Goal: Check status

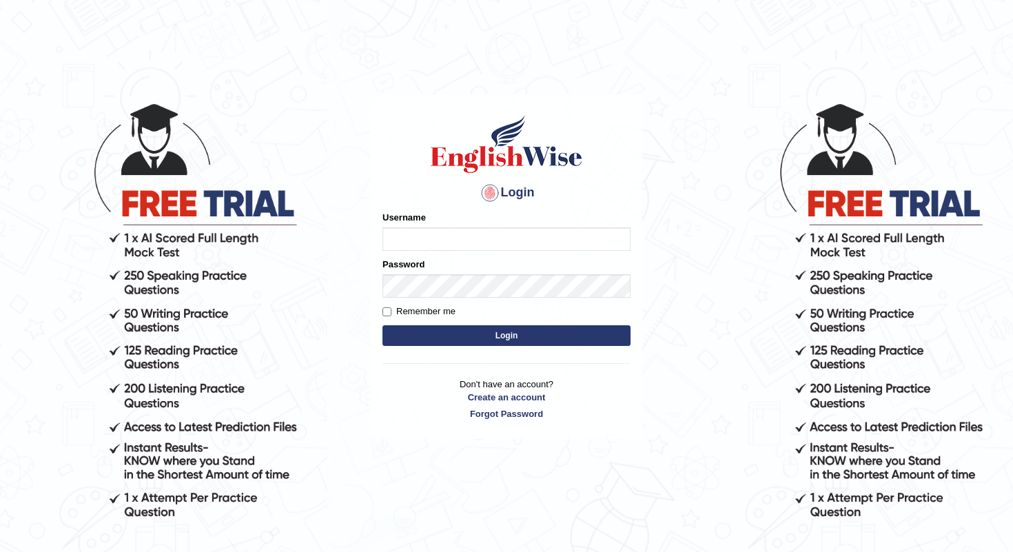
type input "shanti"
click at [500, 340] on button "Login" at bounding box center [507, 335] width 248 height 21
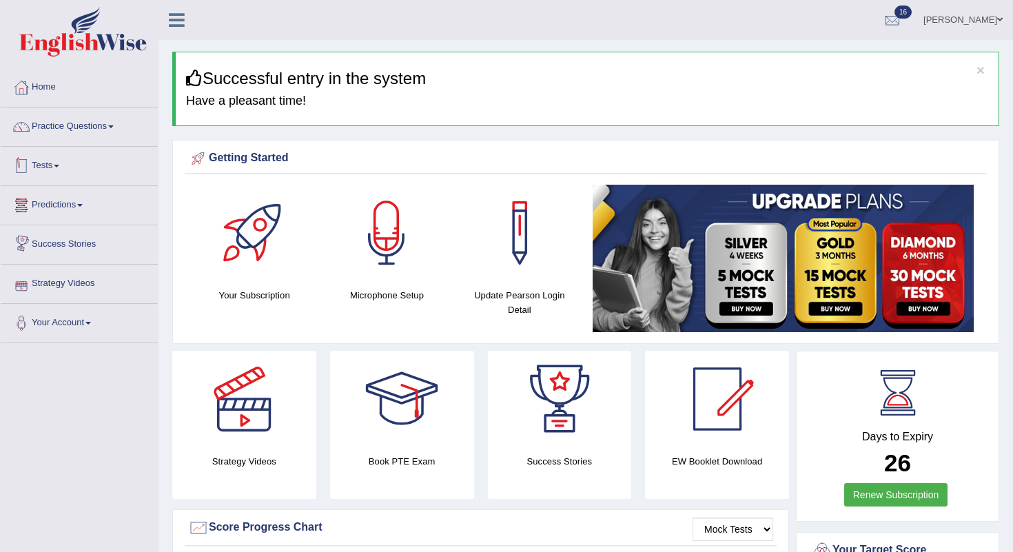
click at [52, 165] on link "Tests" at bounding box center [79, 164] width 157 height 34
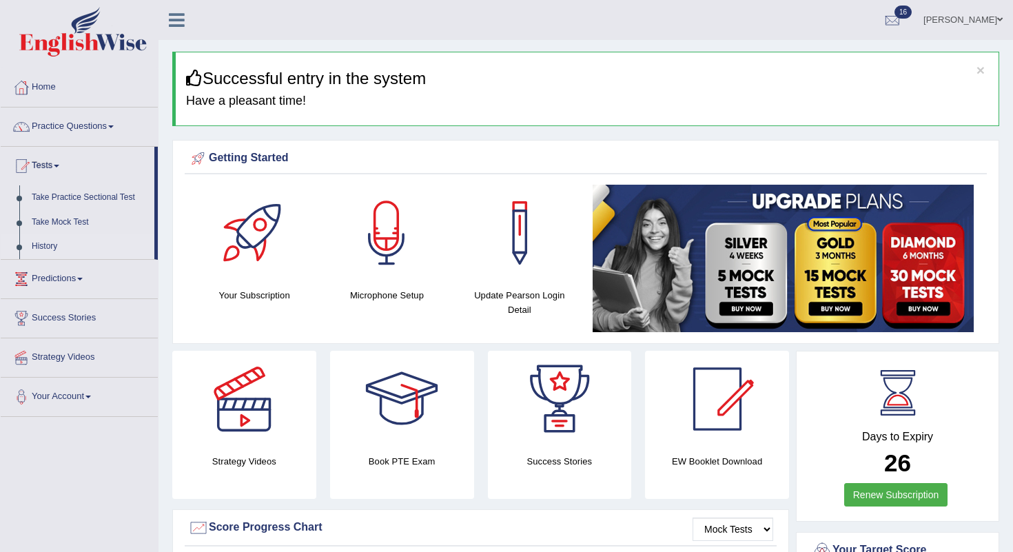
click at [37, 248] on link "History" at bounding box center [90, 246] width 129 height 25
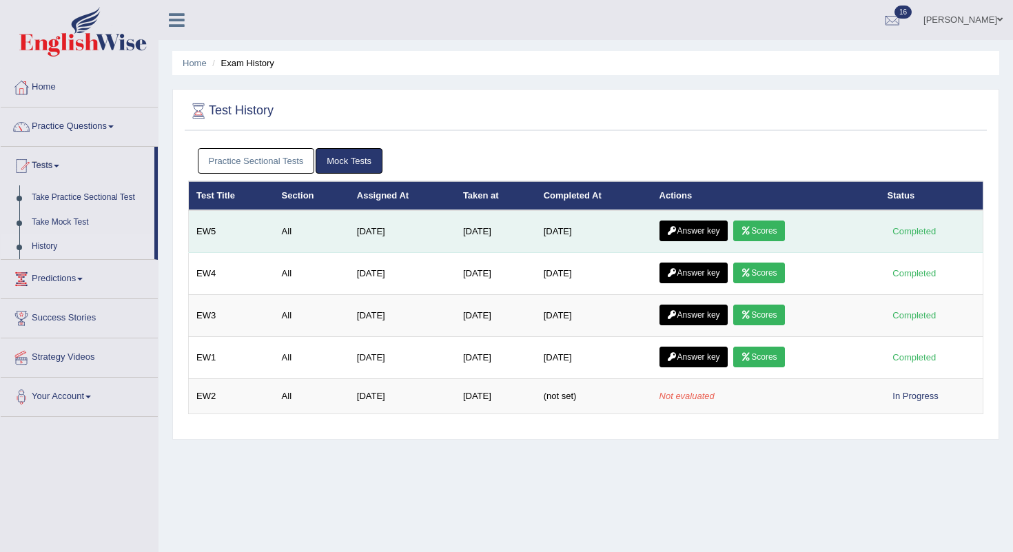
click at [771, 233] on link "Scores" at bounding box center [758, 231] width 51 height 21
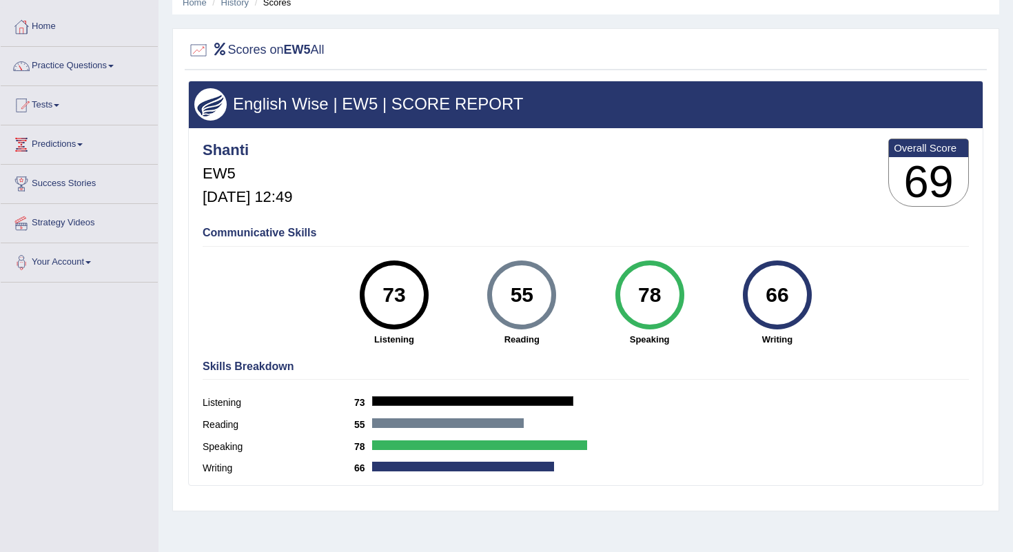
scroll to position [59, 0]
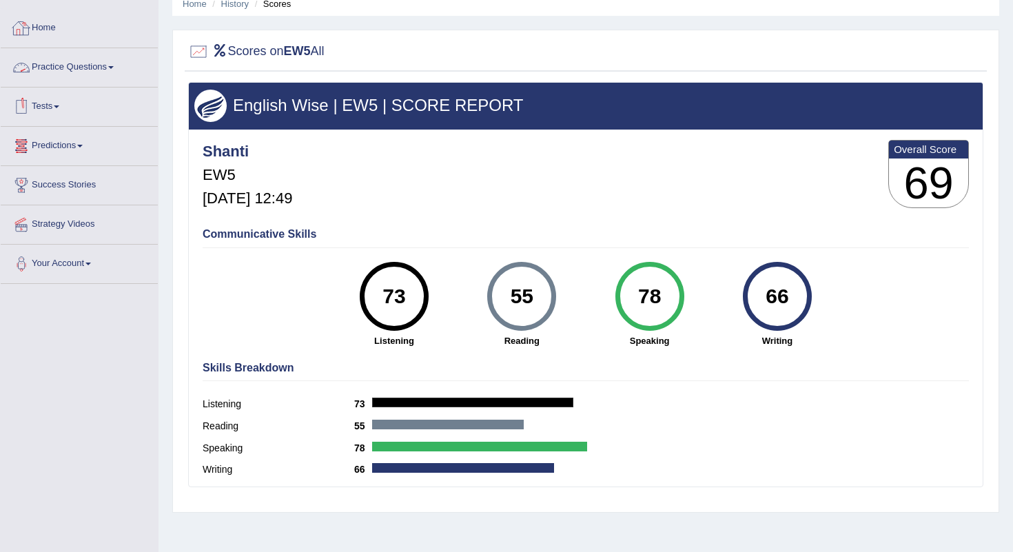
click at [48, 32] on link "Home" at bounding box center [79, 26] width 157 height 34
